Goal: Navigation & Orientation: Find specific page/section

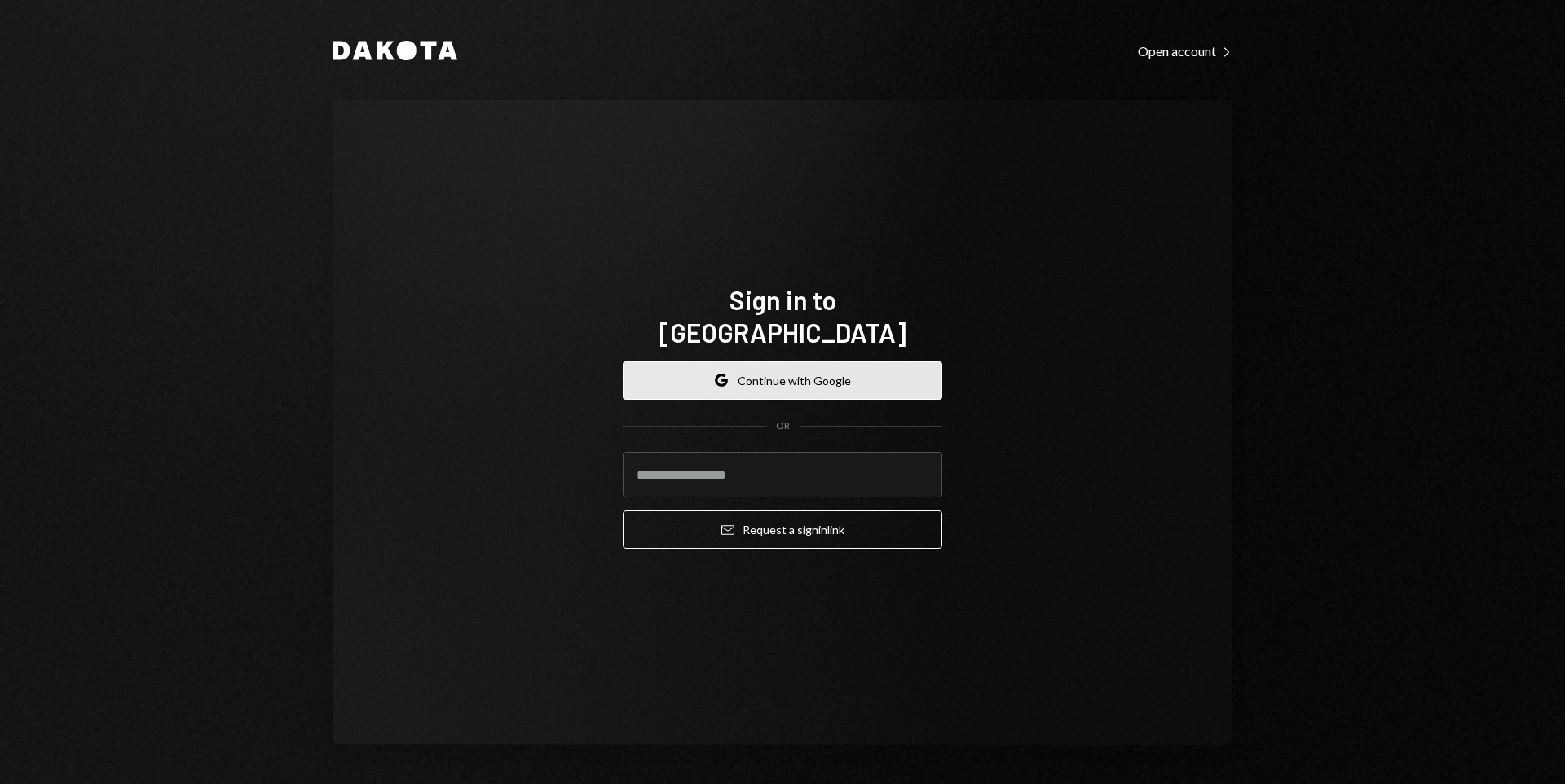
click at [880, 374] on button "Google Continue with Google" at bounding box center [782, 380] width 320 height 38
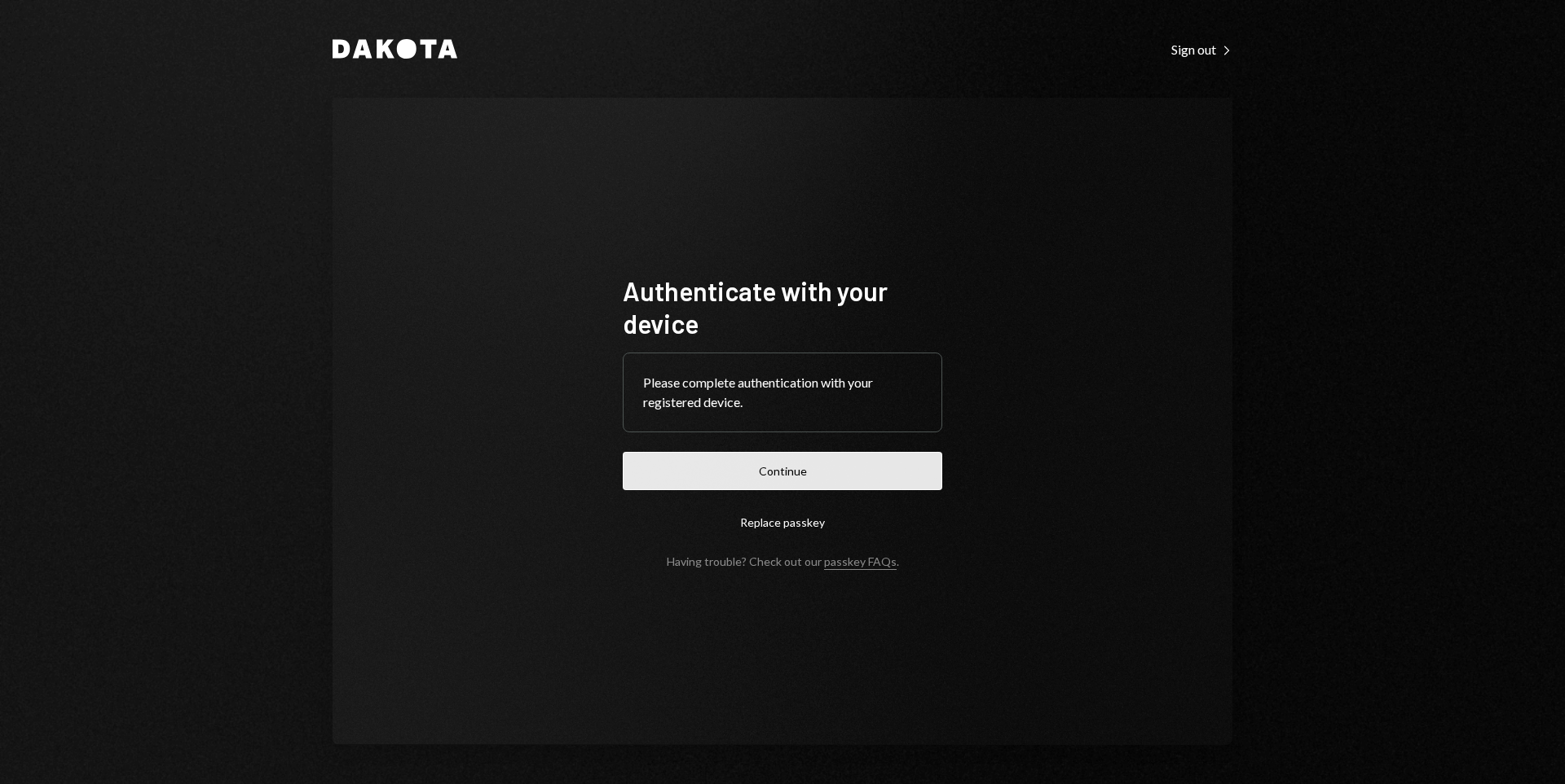
click at [841, 473] on button "Continue" at bounding box center [782, 470] width 320 height 38
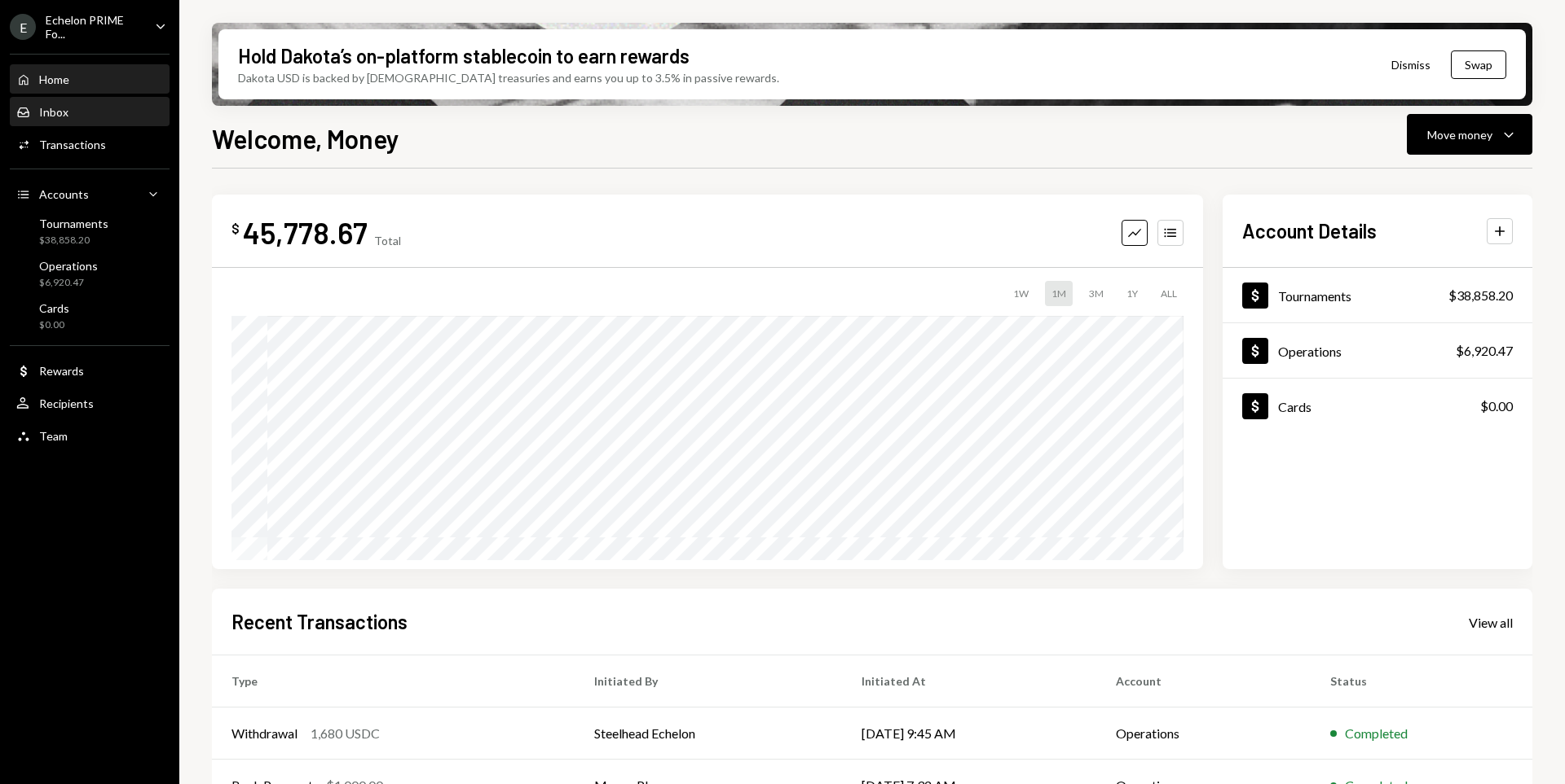
click at [49, 116] on div "Inbox" at bounding box center [54, 112] width 29 height 14
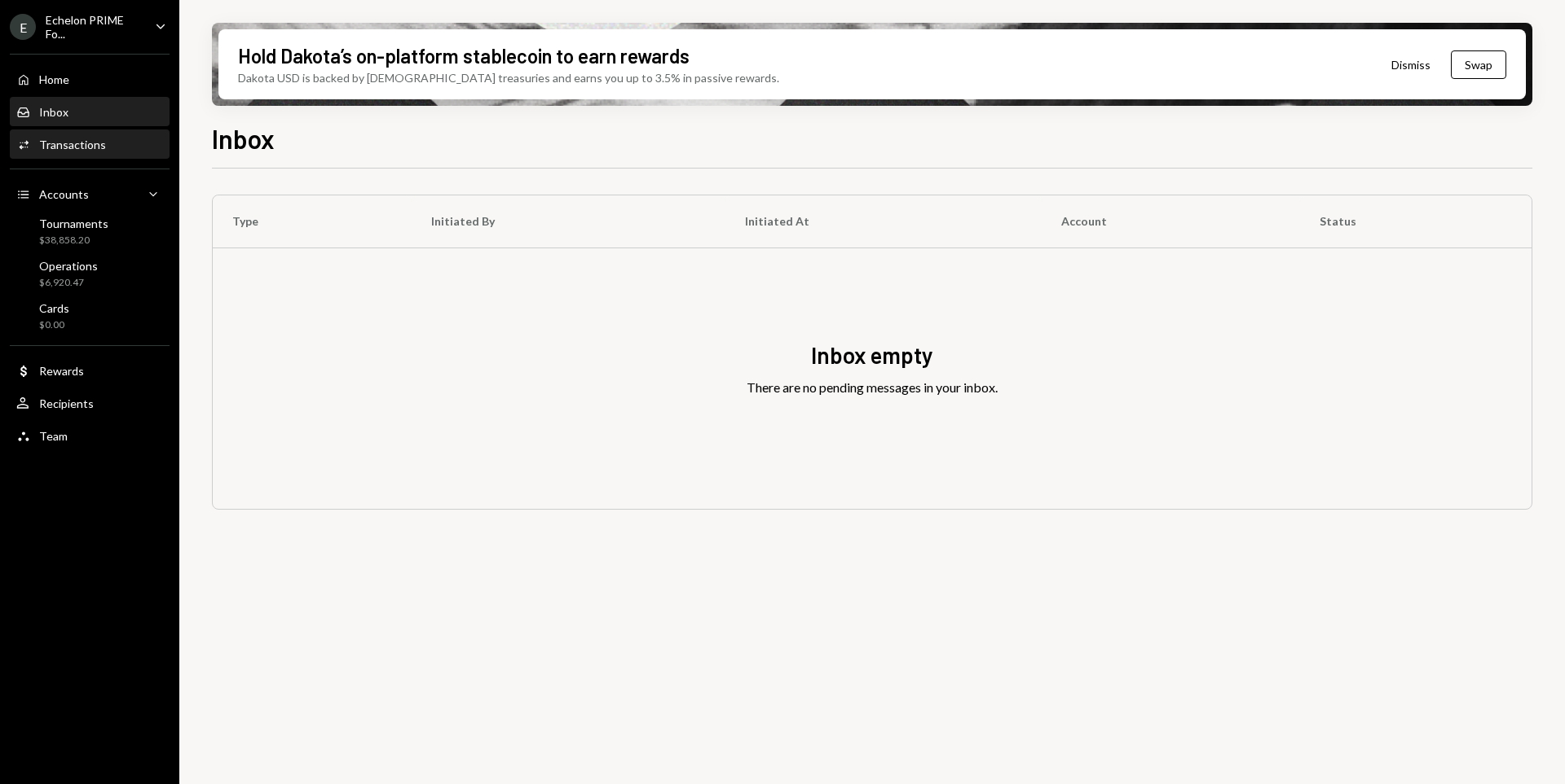
click at [147, 148] on div "Activities Transactions" at bounding box center [90, 144] width 147 height 15
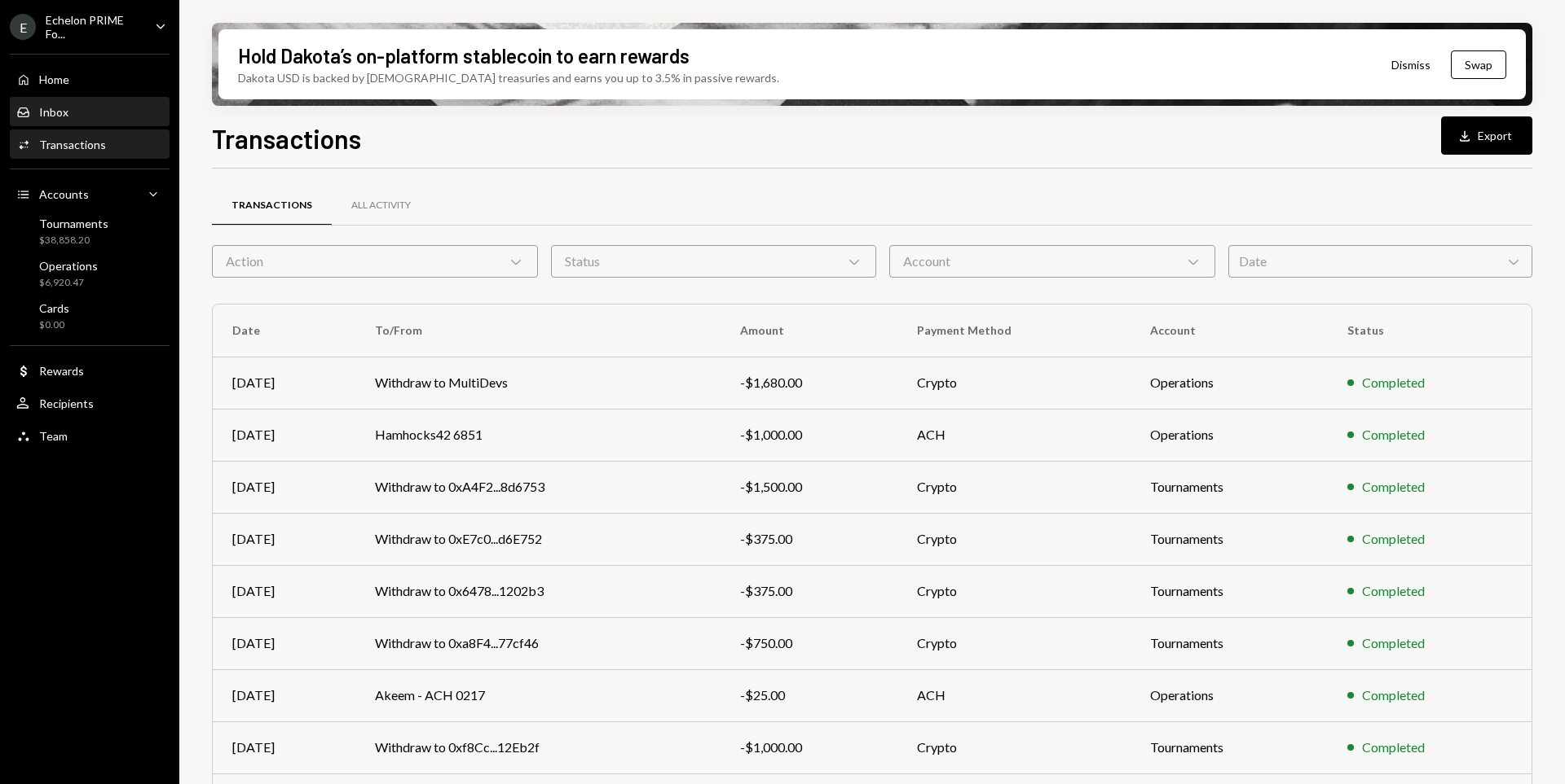
click at [111, 110] on div "Inbox Inbox" at bounding box center [90, 112] width 147 height 15
